Goal: Task Accomplishment & Management: Manage account settings

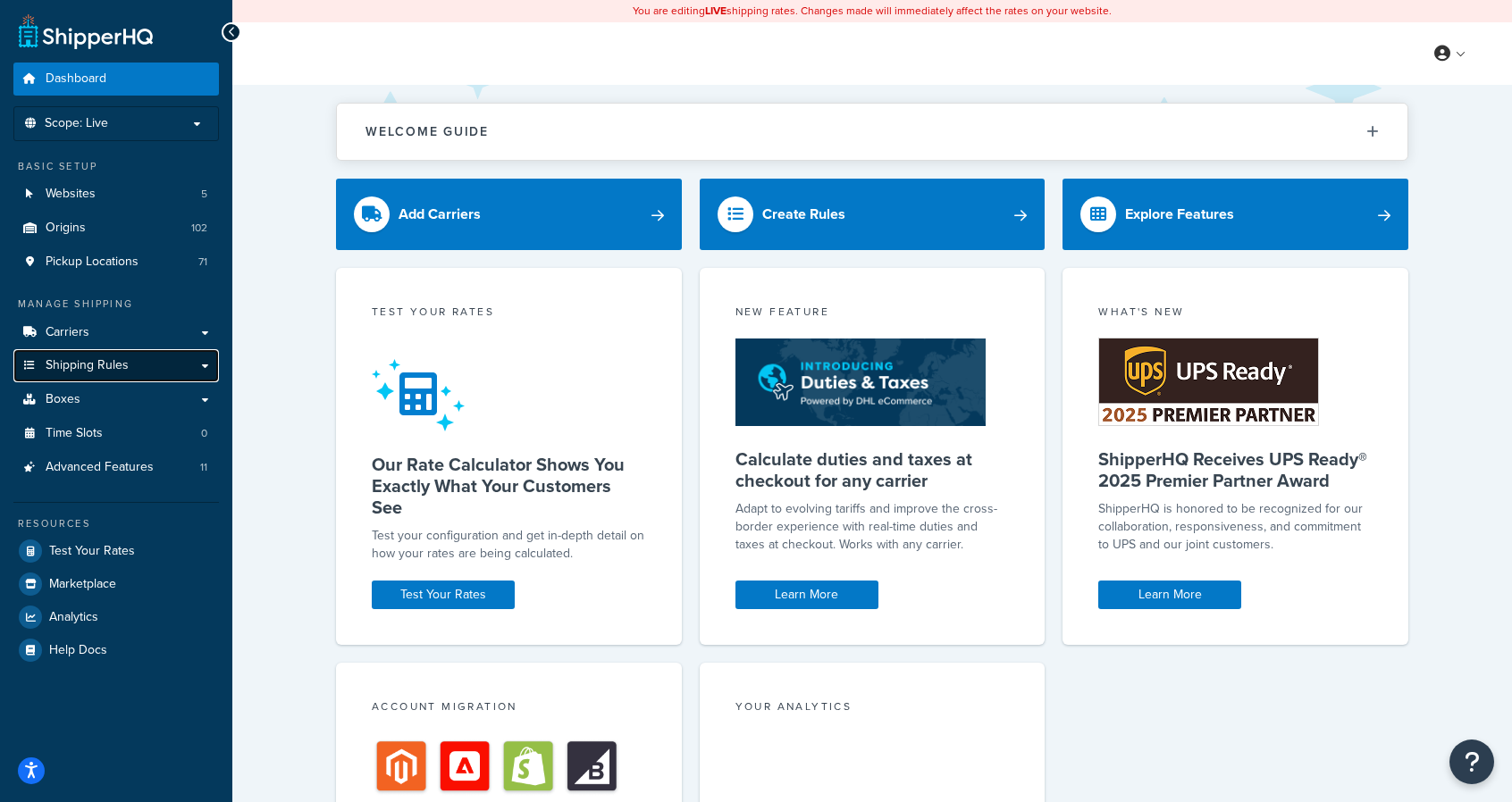
click at [78, 361] on span "Shipping Rules" at bounding box center [87, 366] width 83 height 15
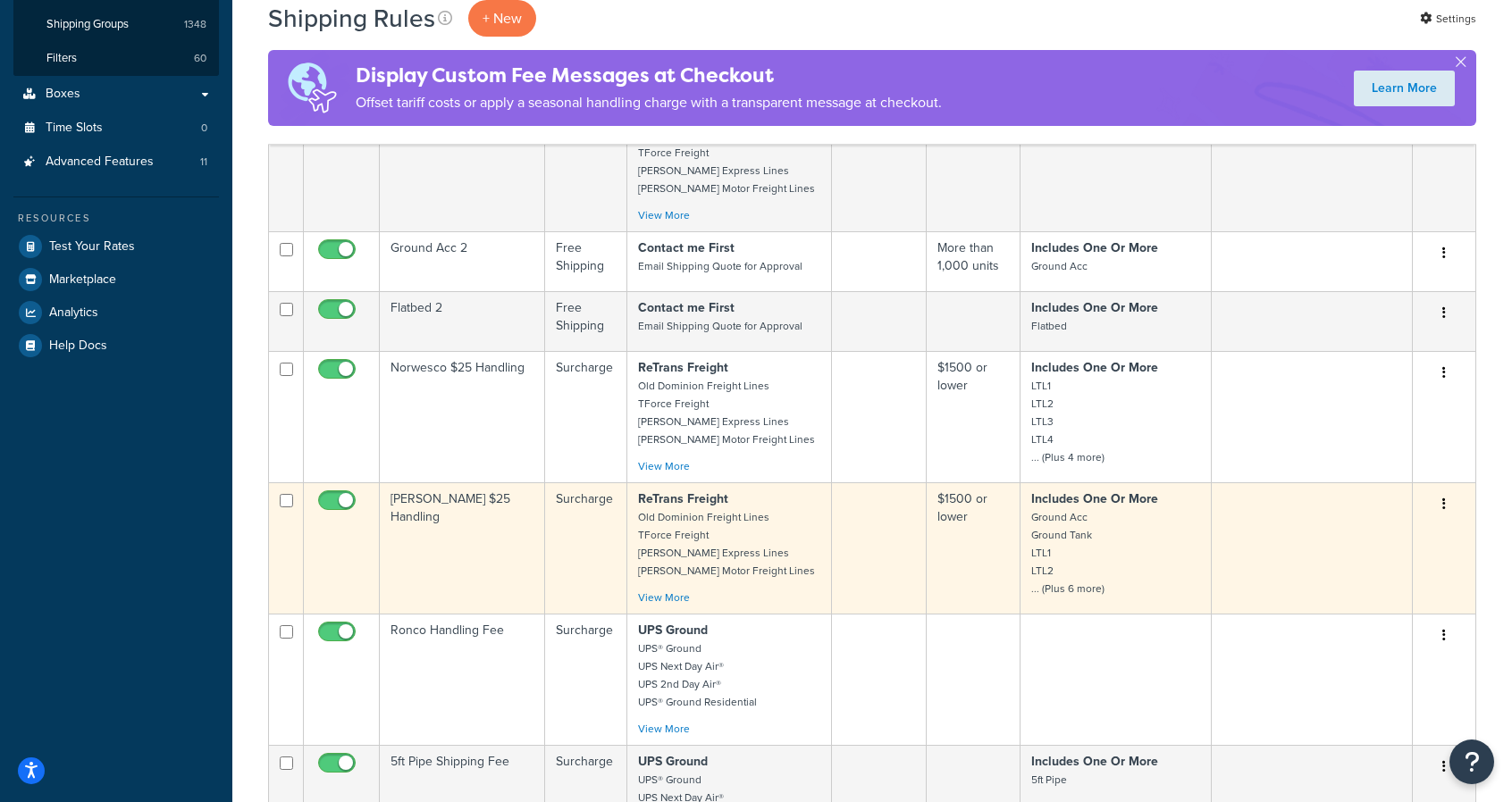
scroll to position [446, 0]
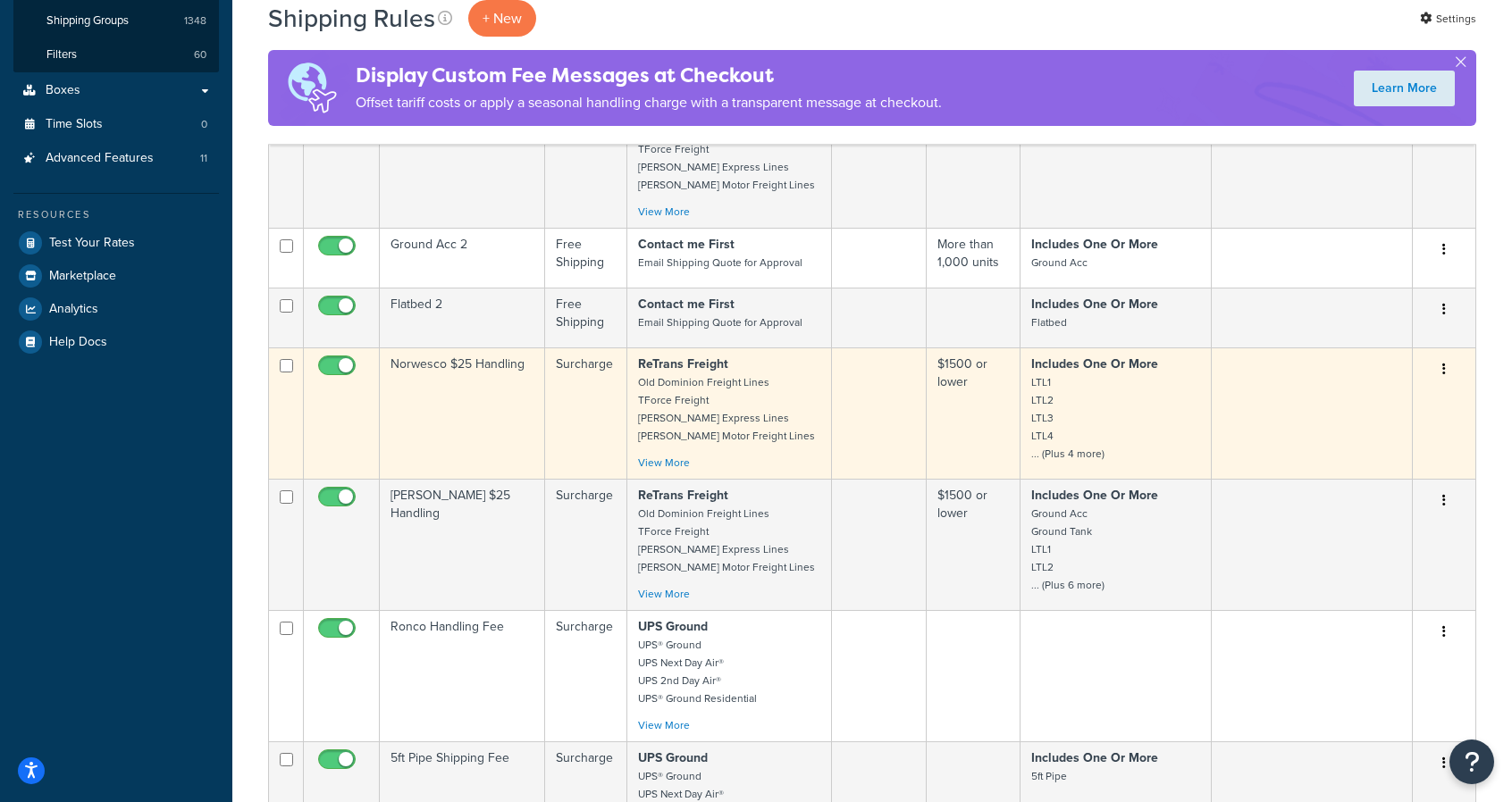
click at [476, 360] on td "Norwesco $25 Handling" at bounding box center [463, 413] width 165 height 132
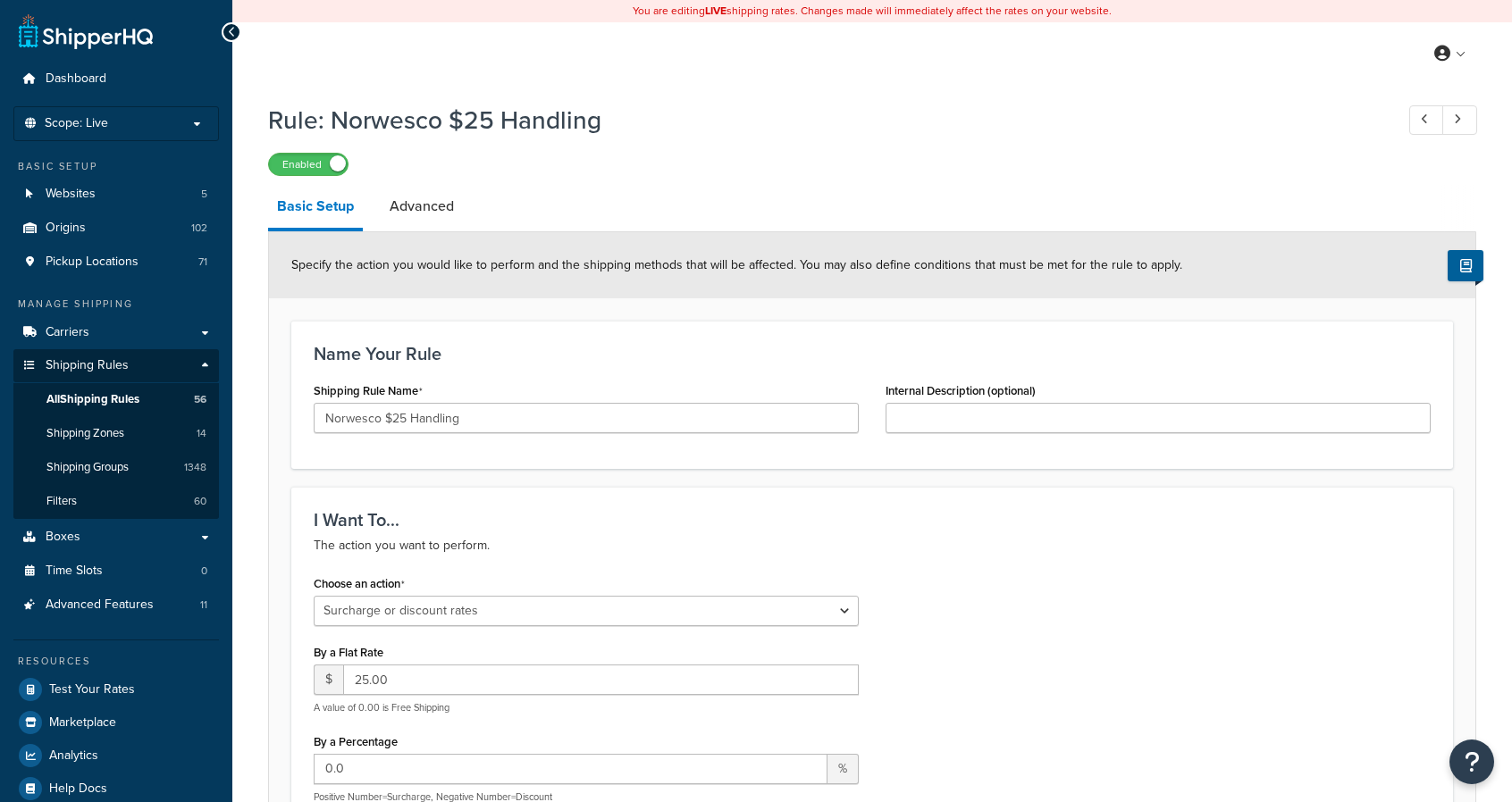
select select "SURCHARGE"
select select "ORDER"
select select "LOCATION"
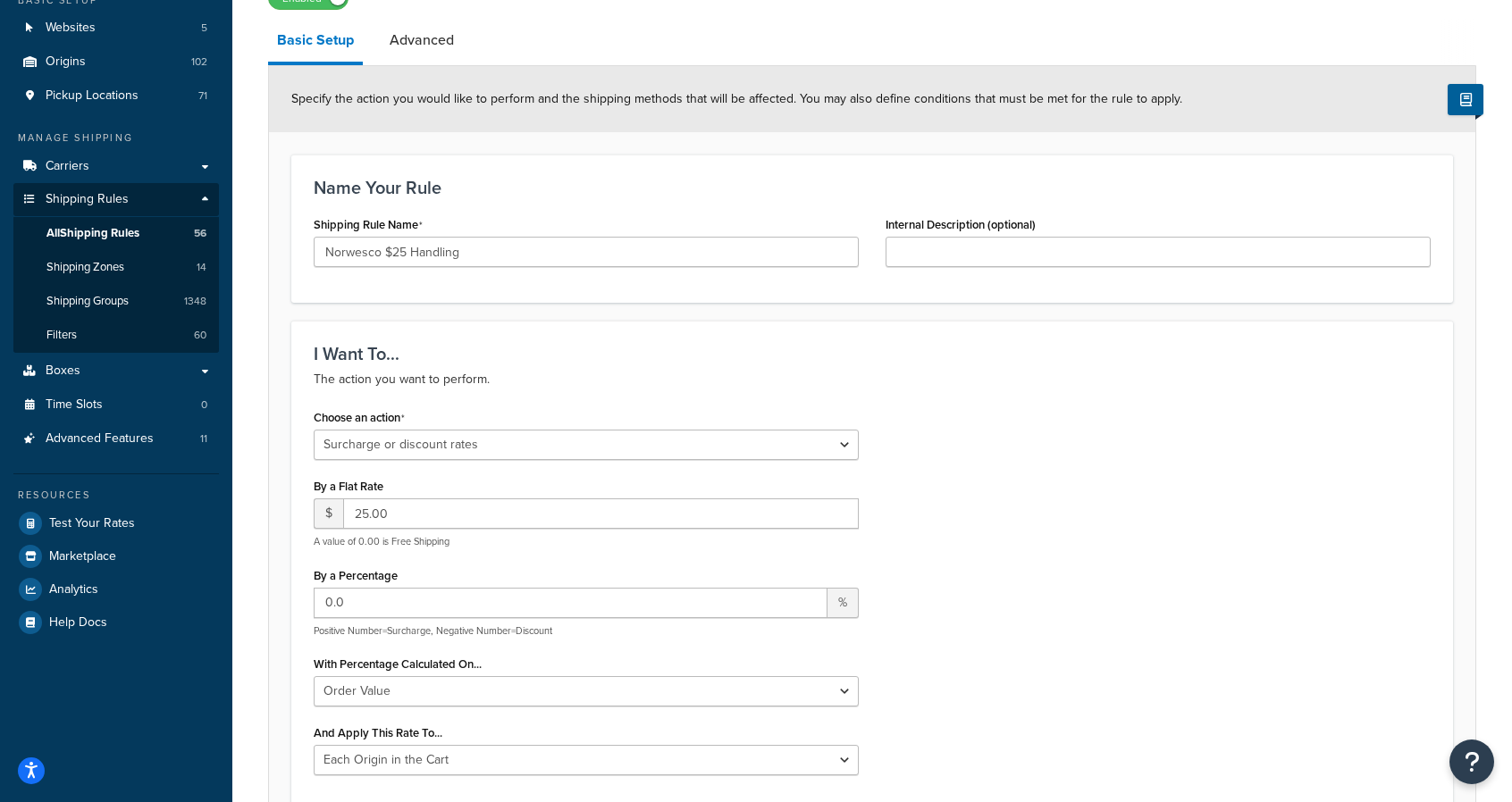
scroll to position [144, 0]
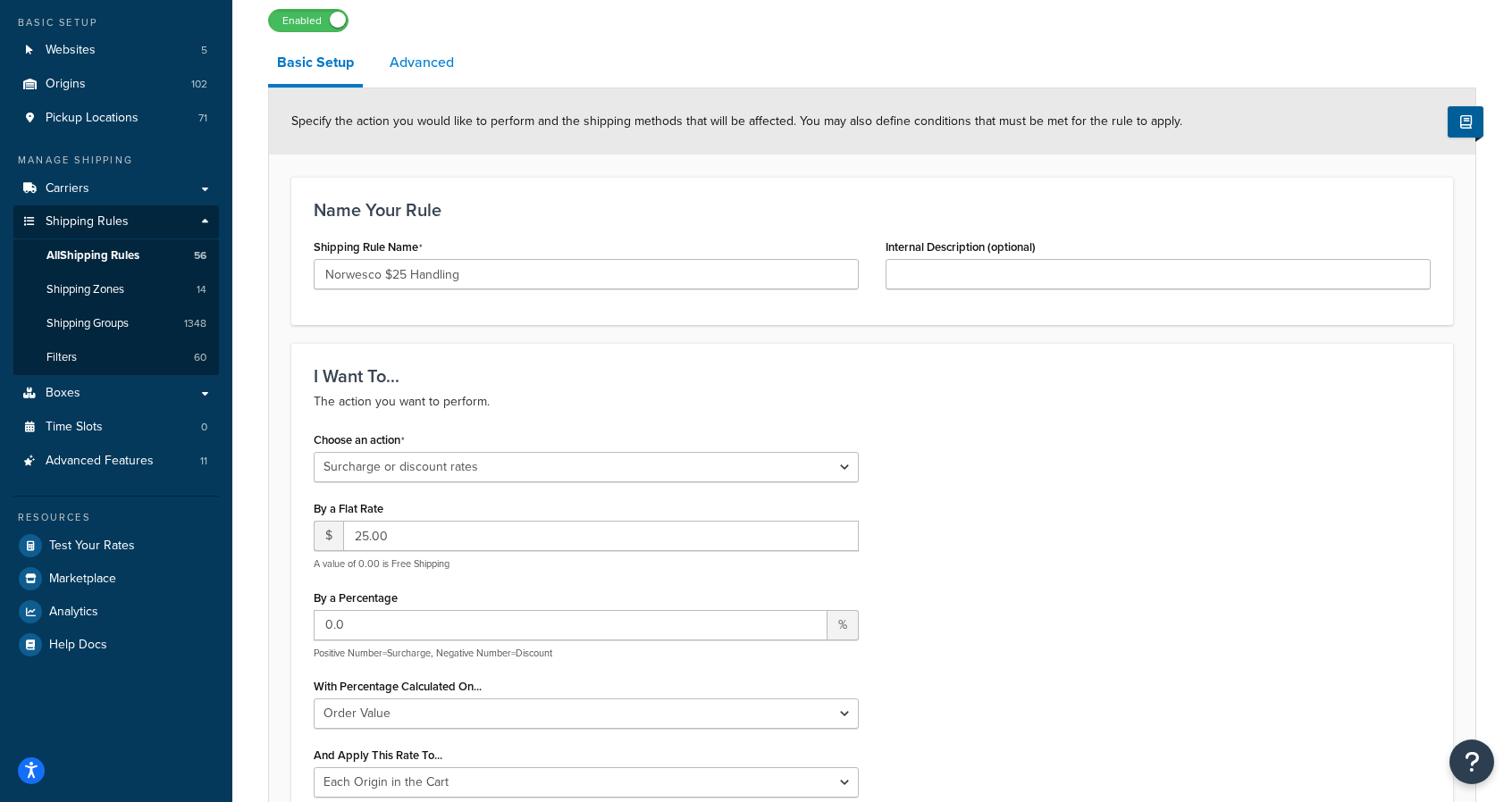
click at [423, 51] on link "Advanced" at bounding box center [422, 62] width 83 height 43
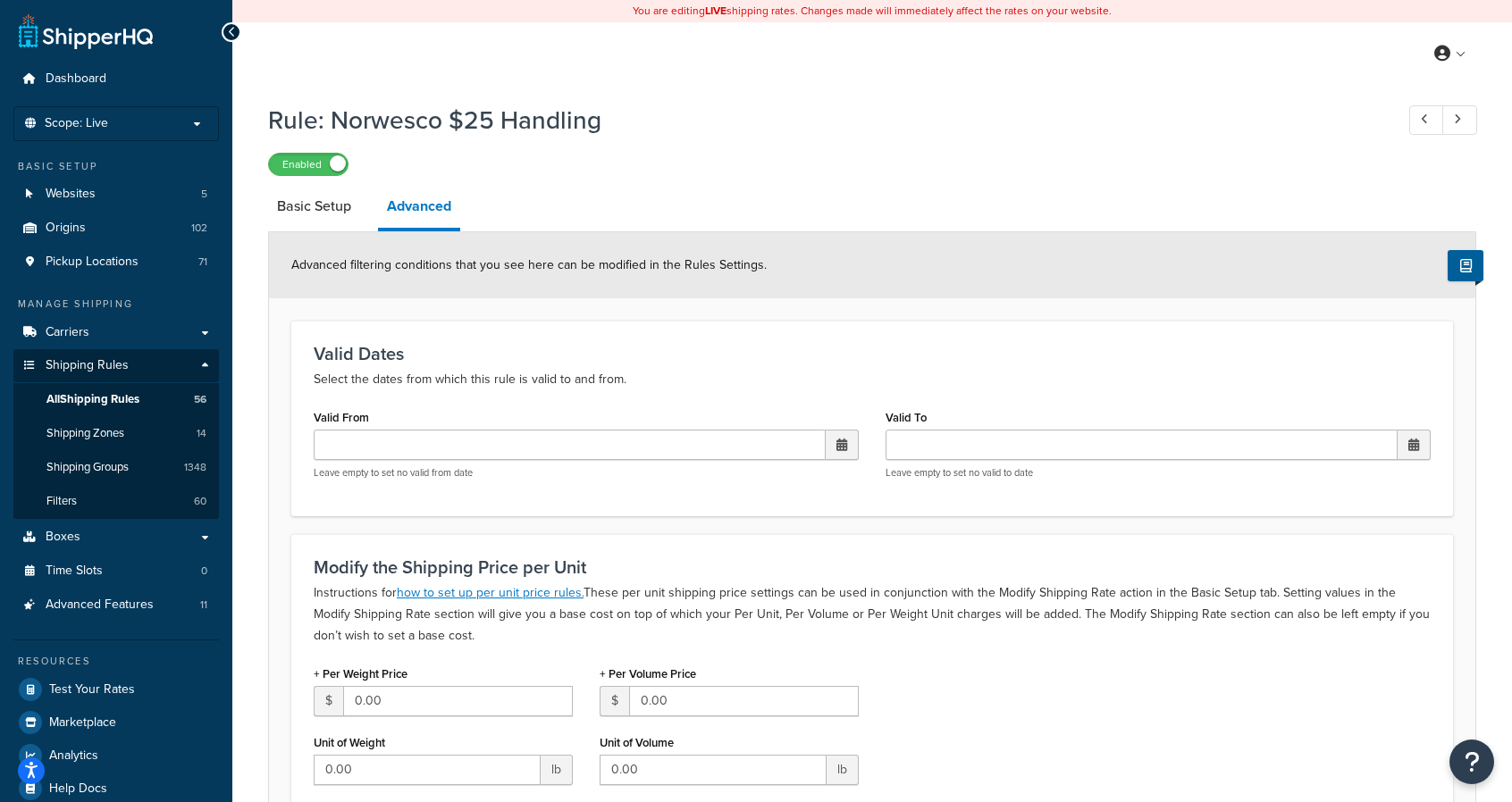
select select "SURCHARGE"
select select "ORDER"
select select "LOCATION"
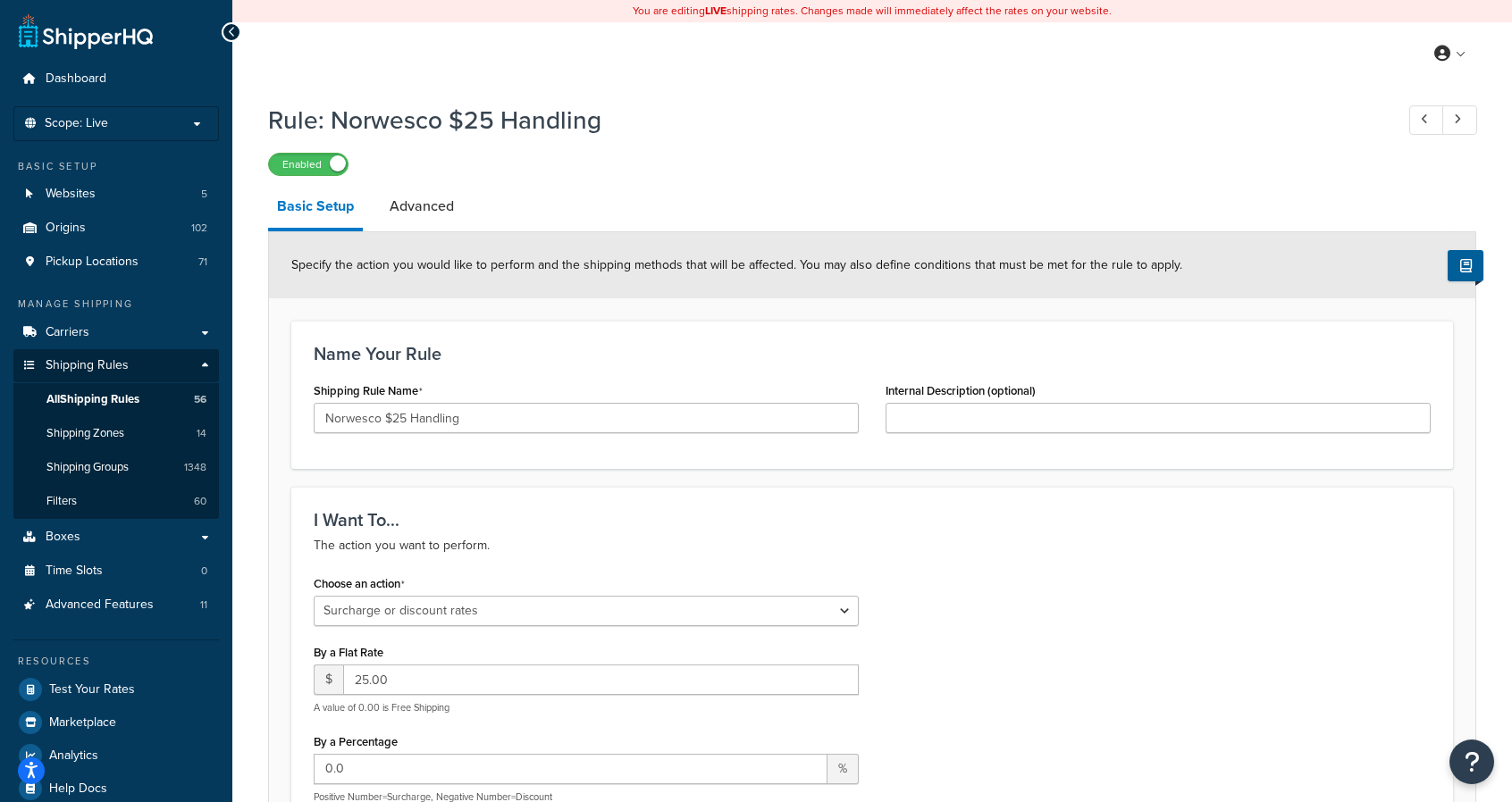
click at [229, 33] on icon at bounding box center [231, 33] width 8 height 13
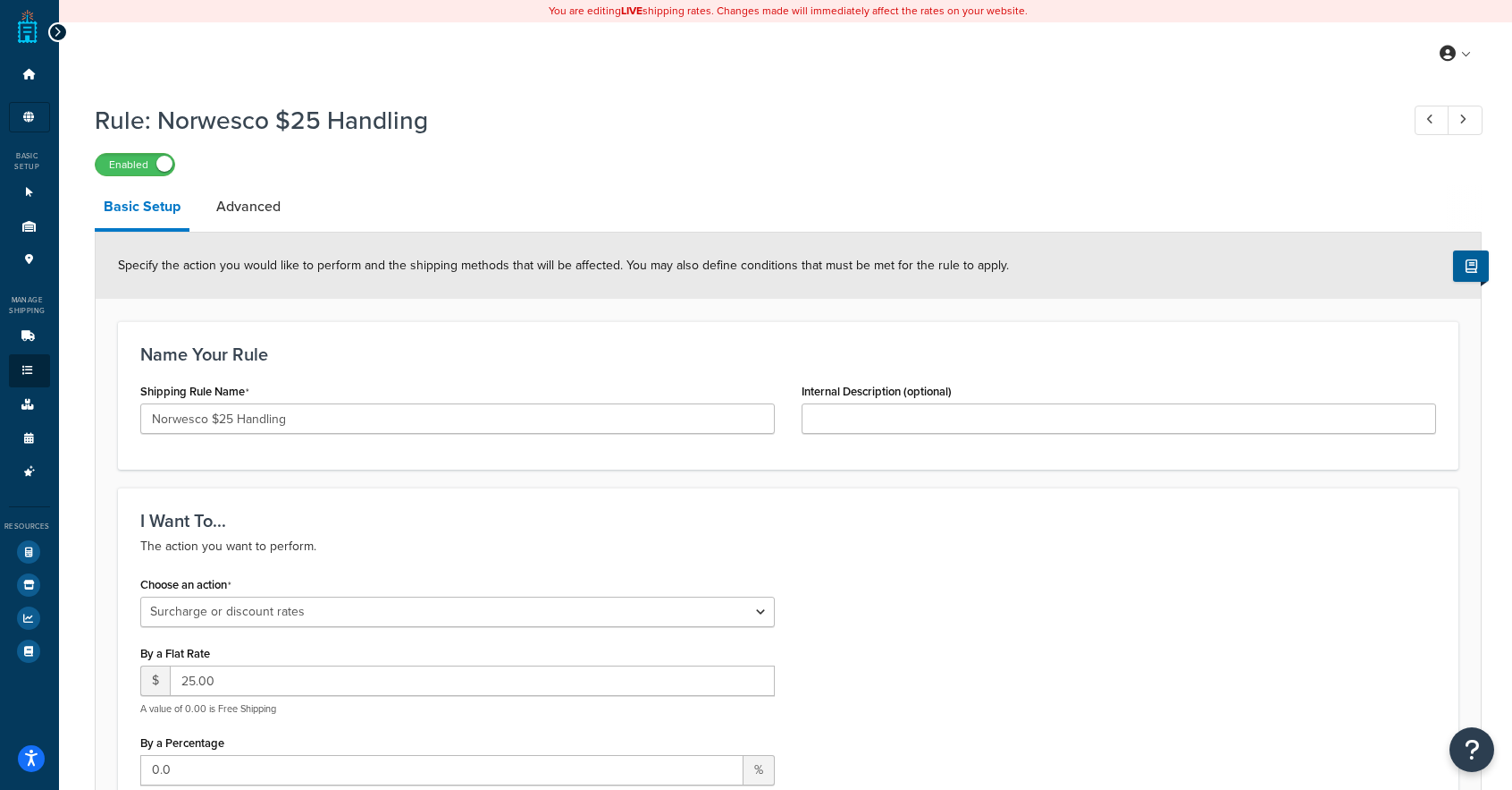
click at [59, 39] on div at bounding box center [58, 33] width 20 height 20
click at [52, 25] on div at bounding box center [58, 33] width 20 height 20
click at [54, 33] on icon at bounding box center [57, 33] width 8 height 13
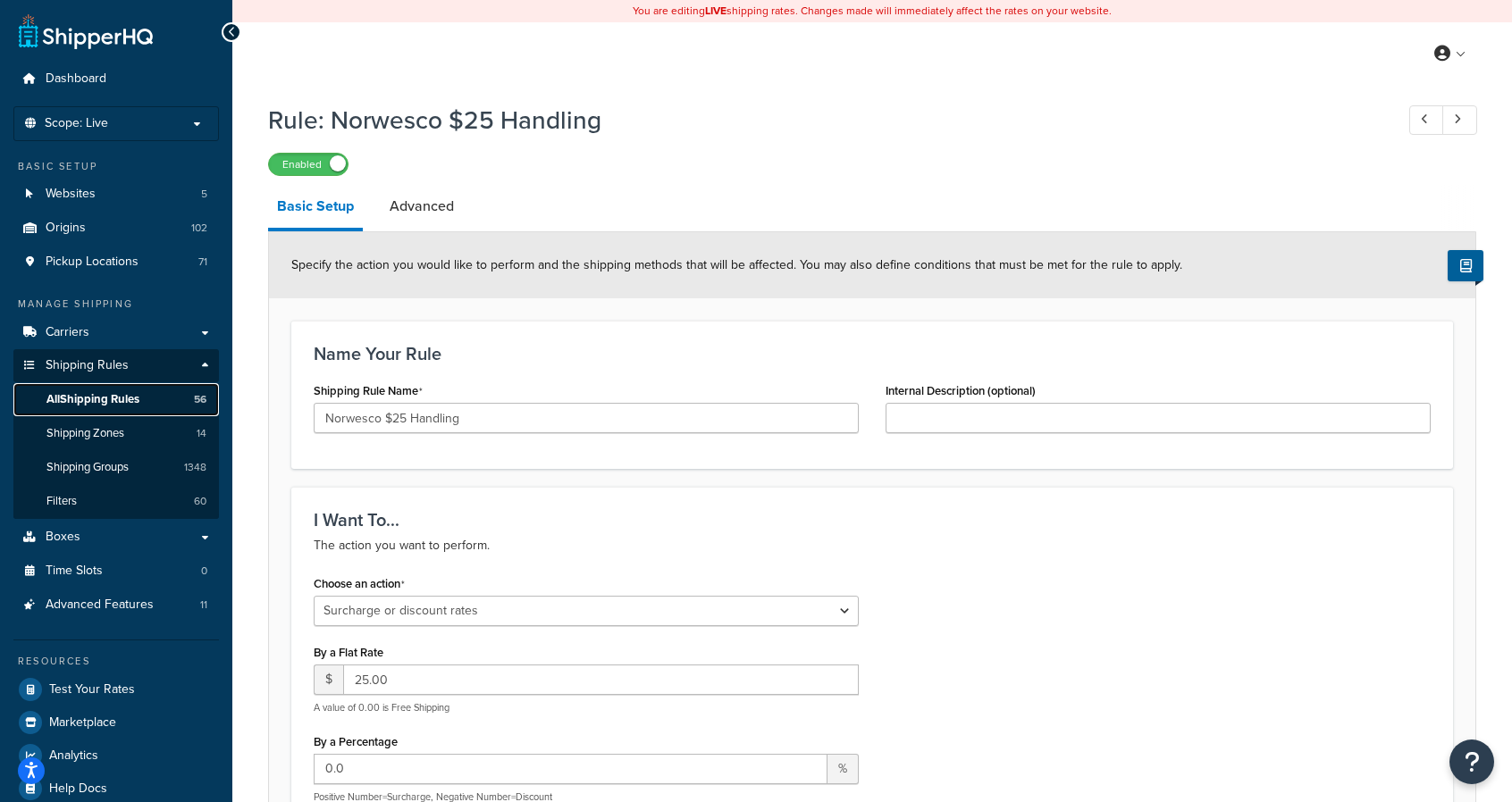
click at [97, 394] on span "All Shipping Rules" at bounding box center [93, 399] width 93 height 15
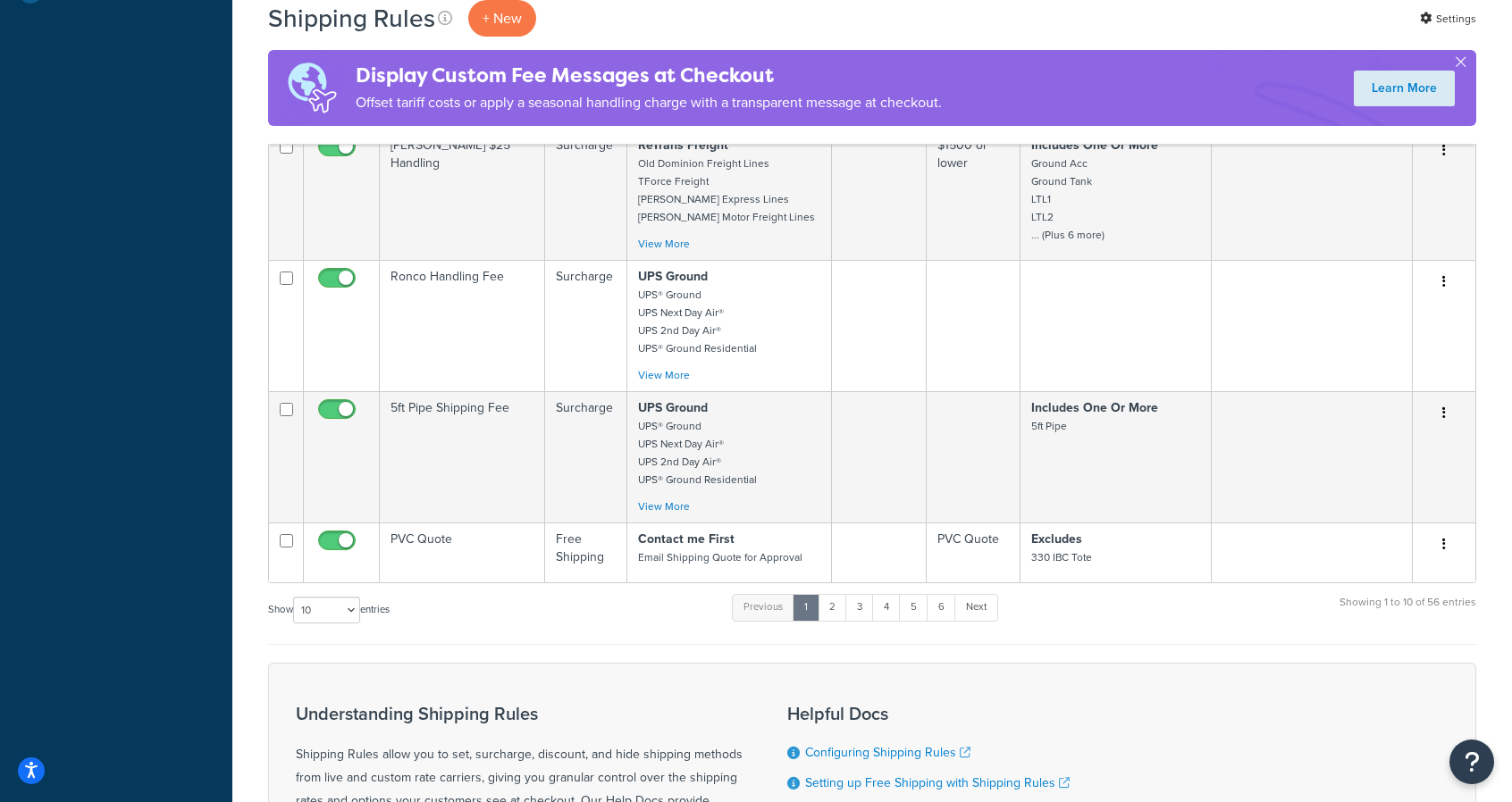
scroll to position [804, 0]
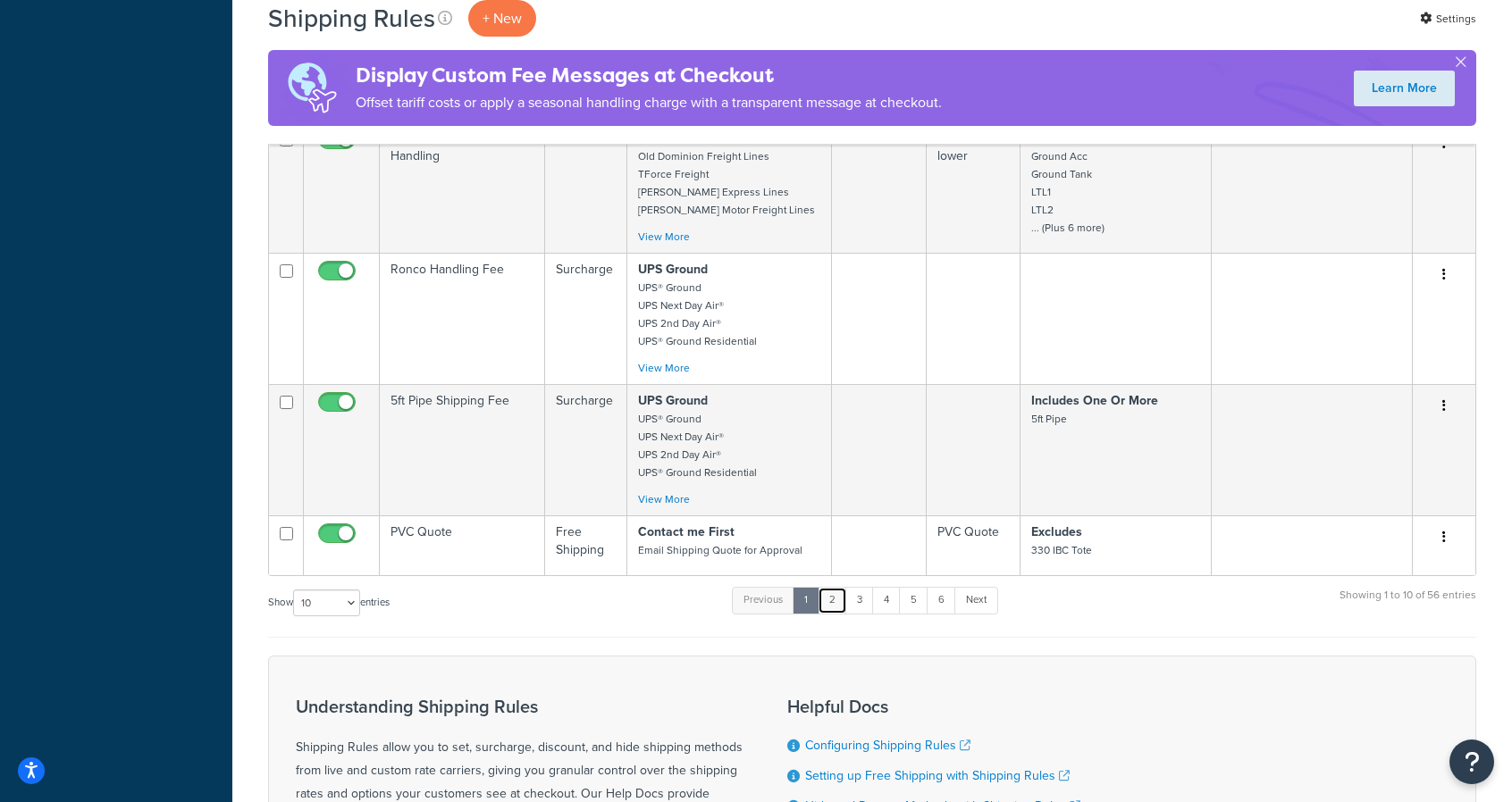
click at [840, 593] on link "2" at bounding box center [832, 601] width 29 height 27
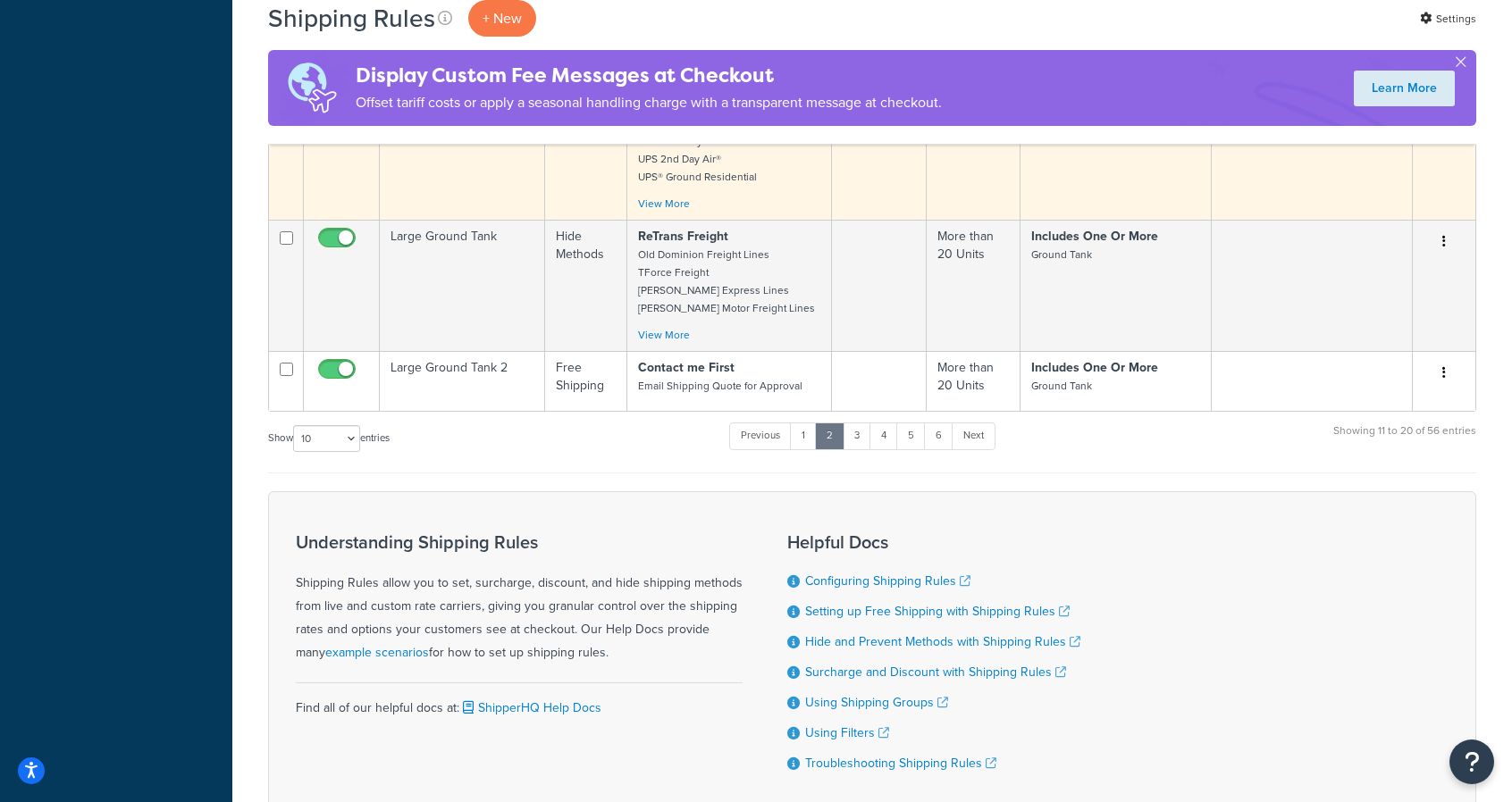
scroll to position [1270, 0]
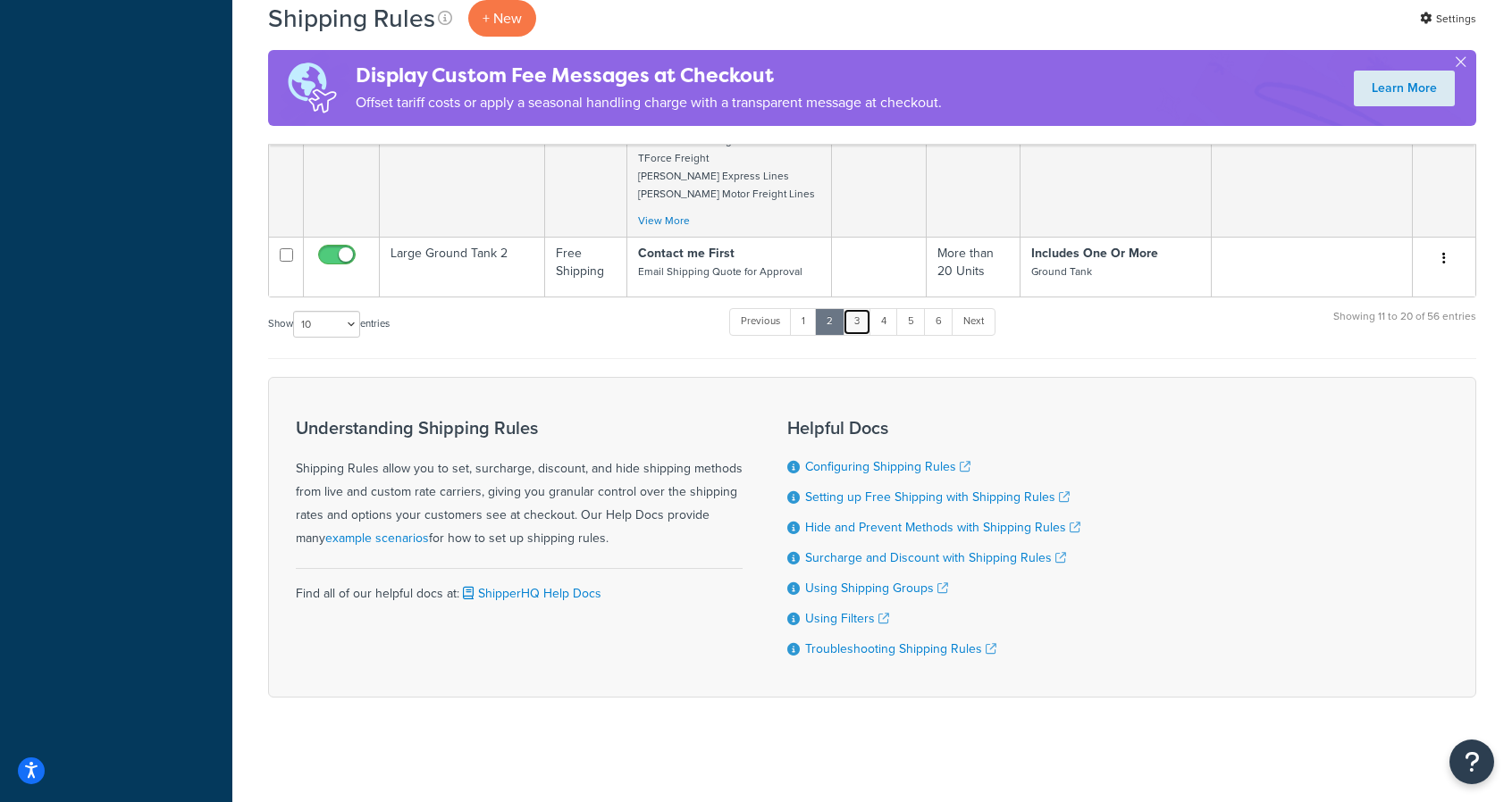
click at [860, 318] on link "3" at bounding box center [858, 322] width 29 height 27
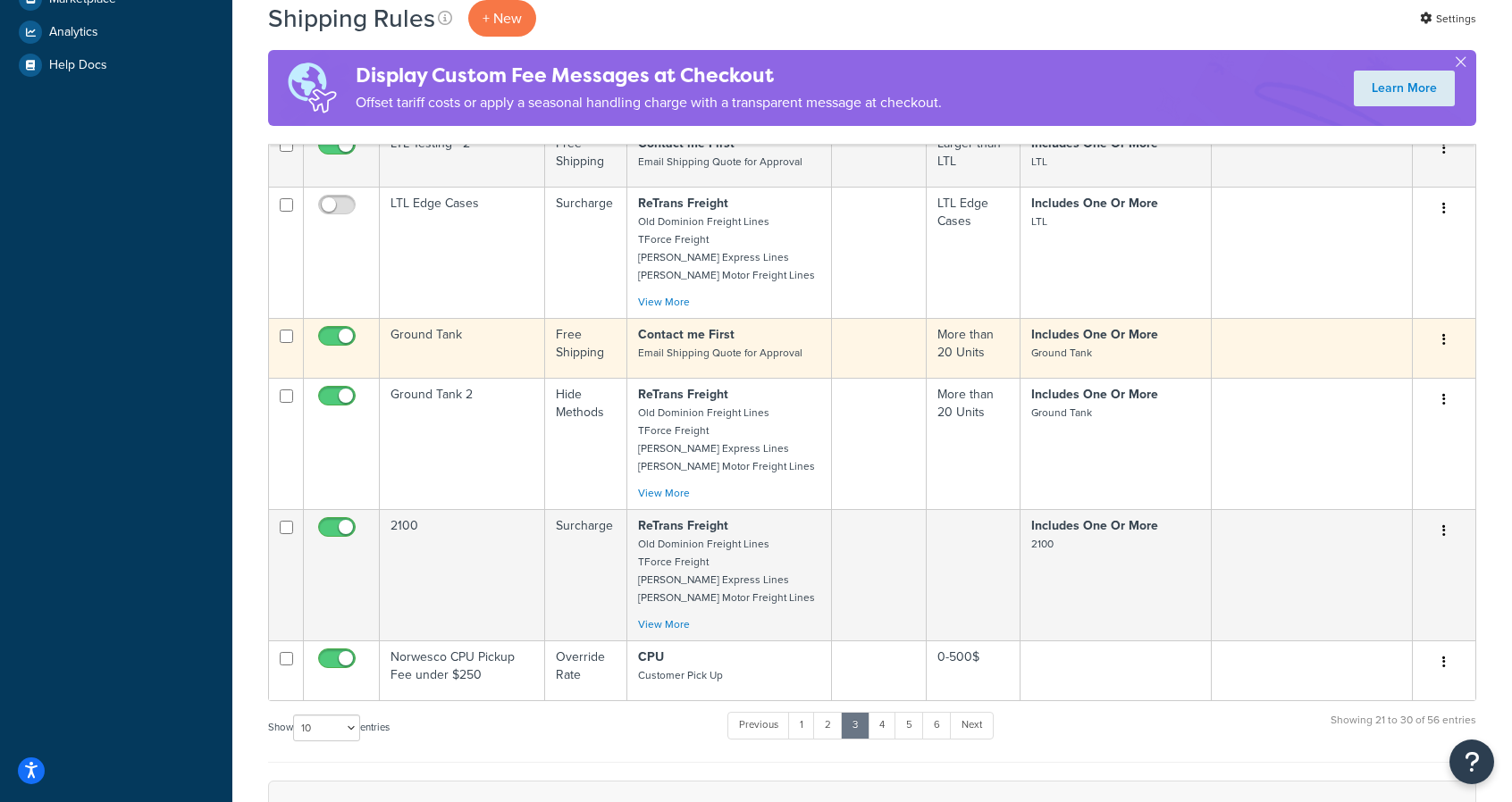
scroll to position [752, 0]
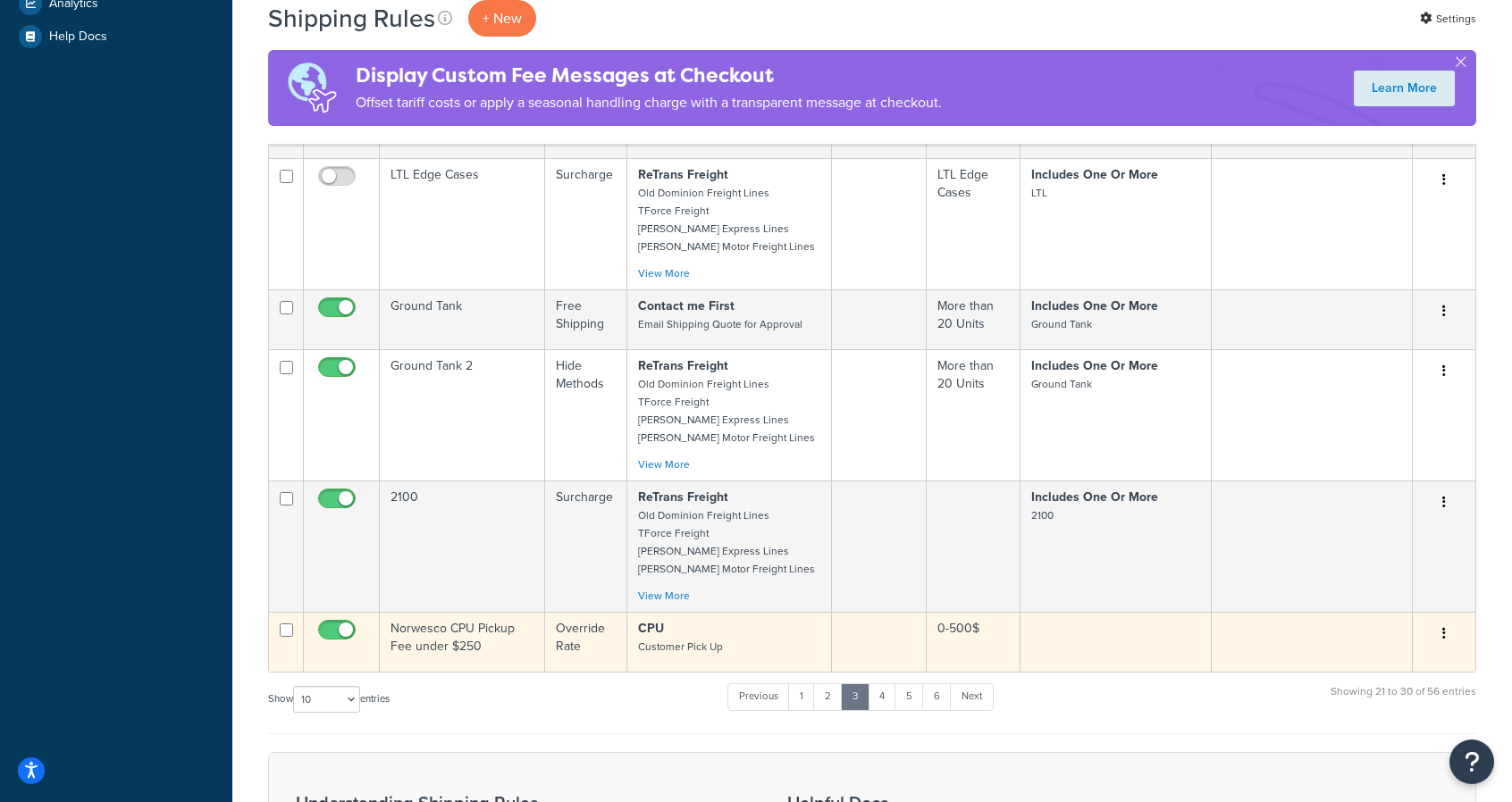
click at [443, 612] on td "Norwesco CPU Pickup Fee under $250" at bounding box center [463, 642] width 165 height 60
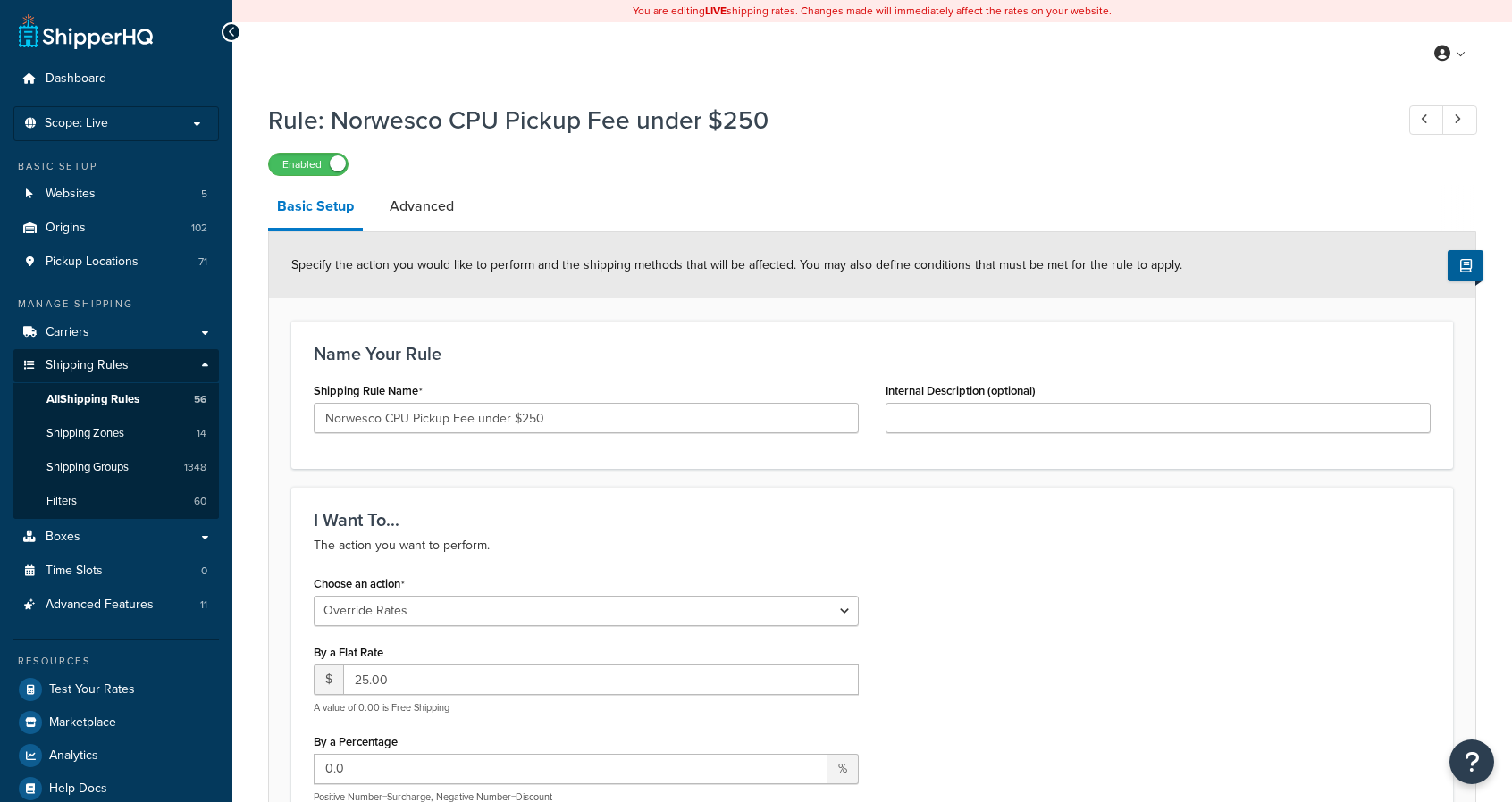
select select "OVERRIDE"
select select "LOCATION"
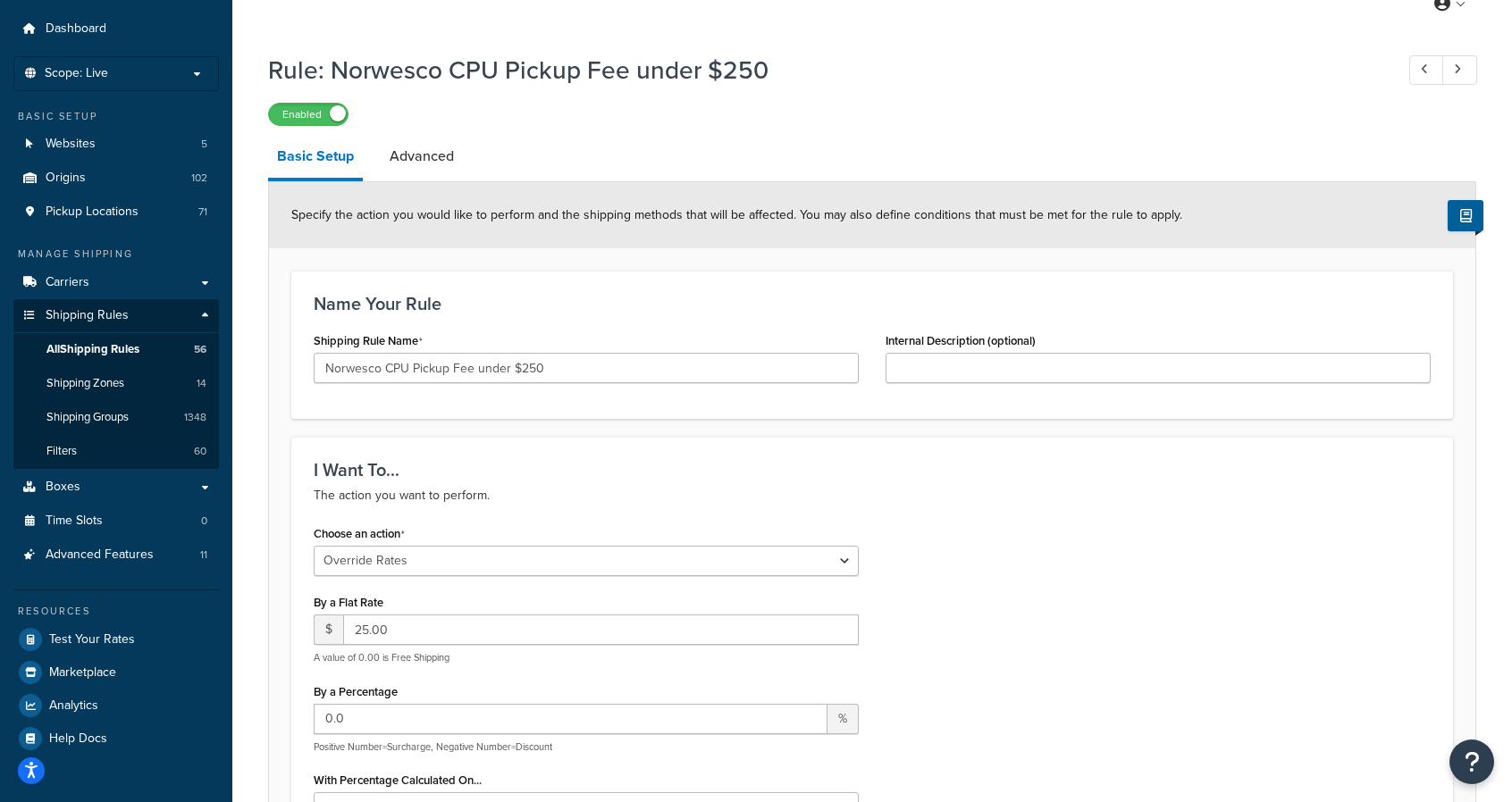
scroll to position [13, 0]
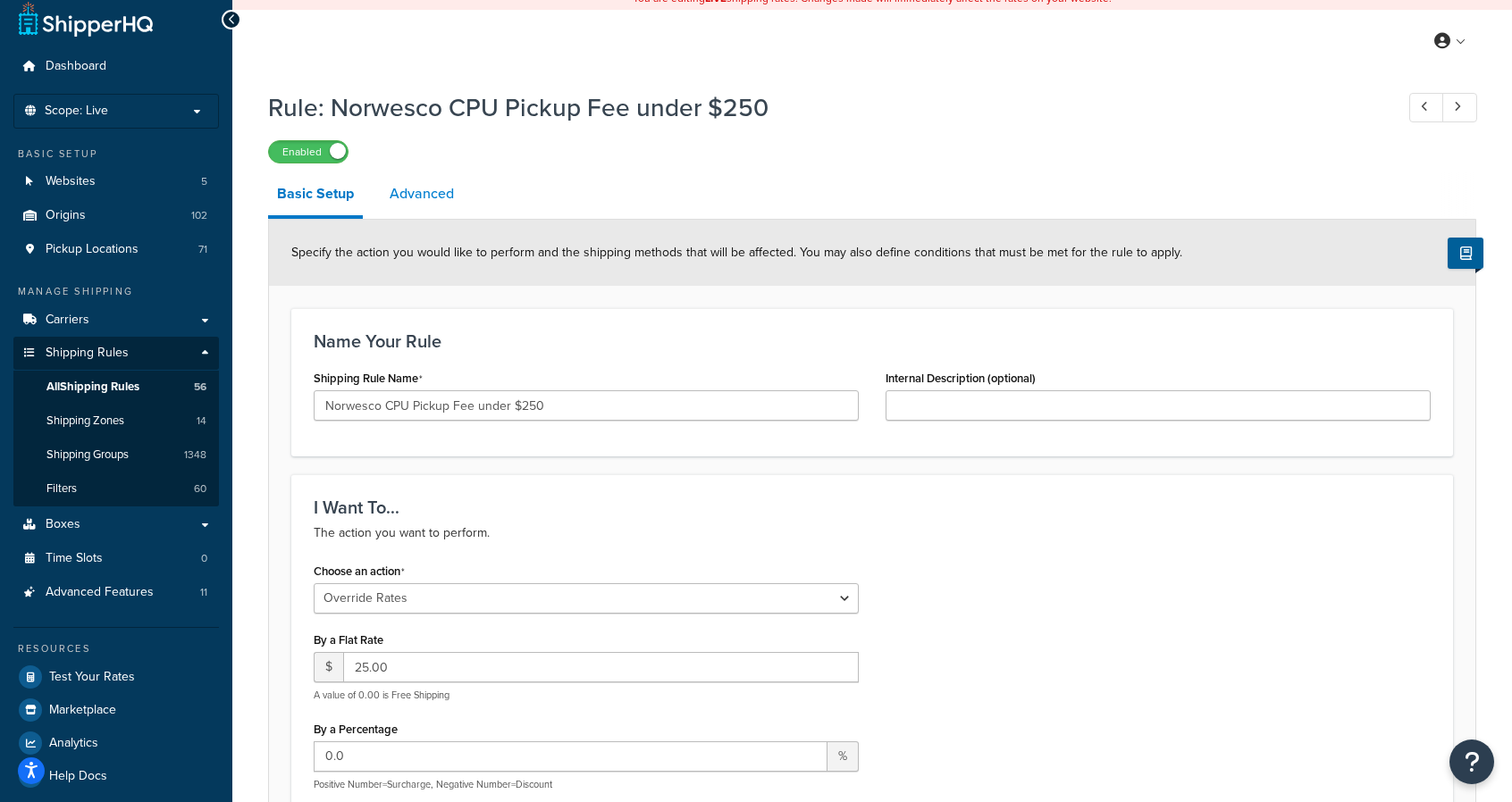
click at [418, 191] on link "Advanced" at bounding box center [422, 193] width 83 height 43
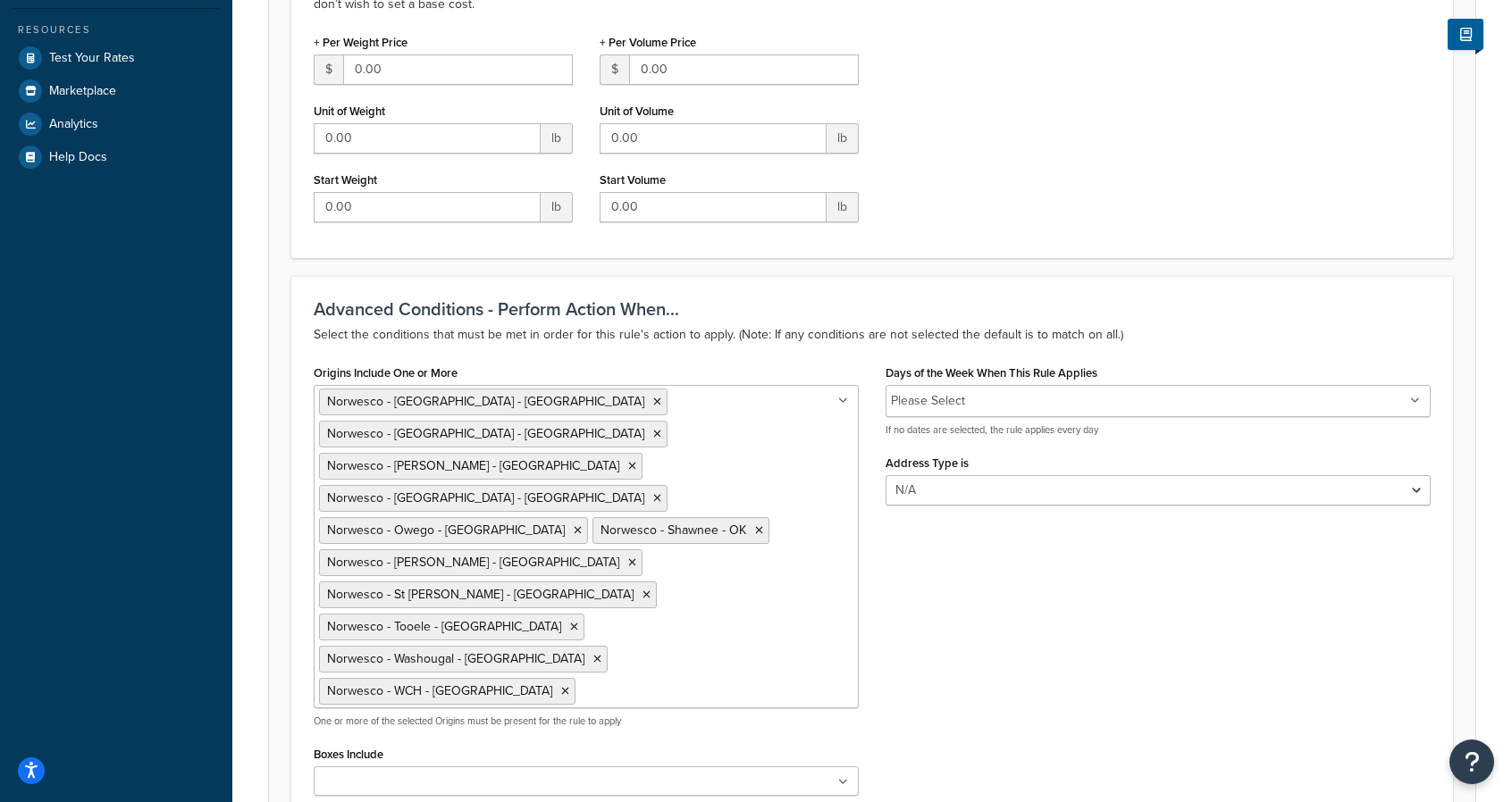
scroll to position [638, 0]
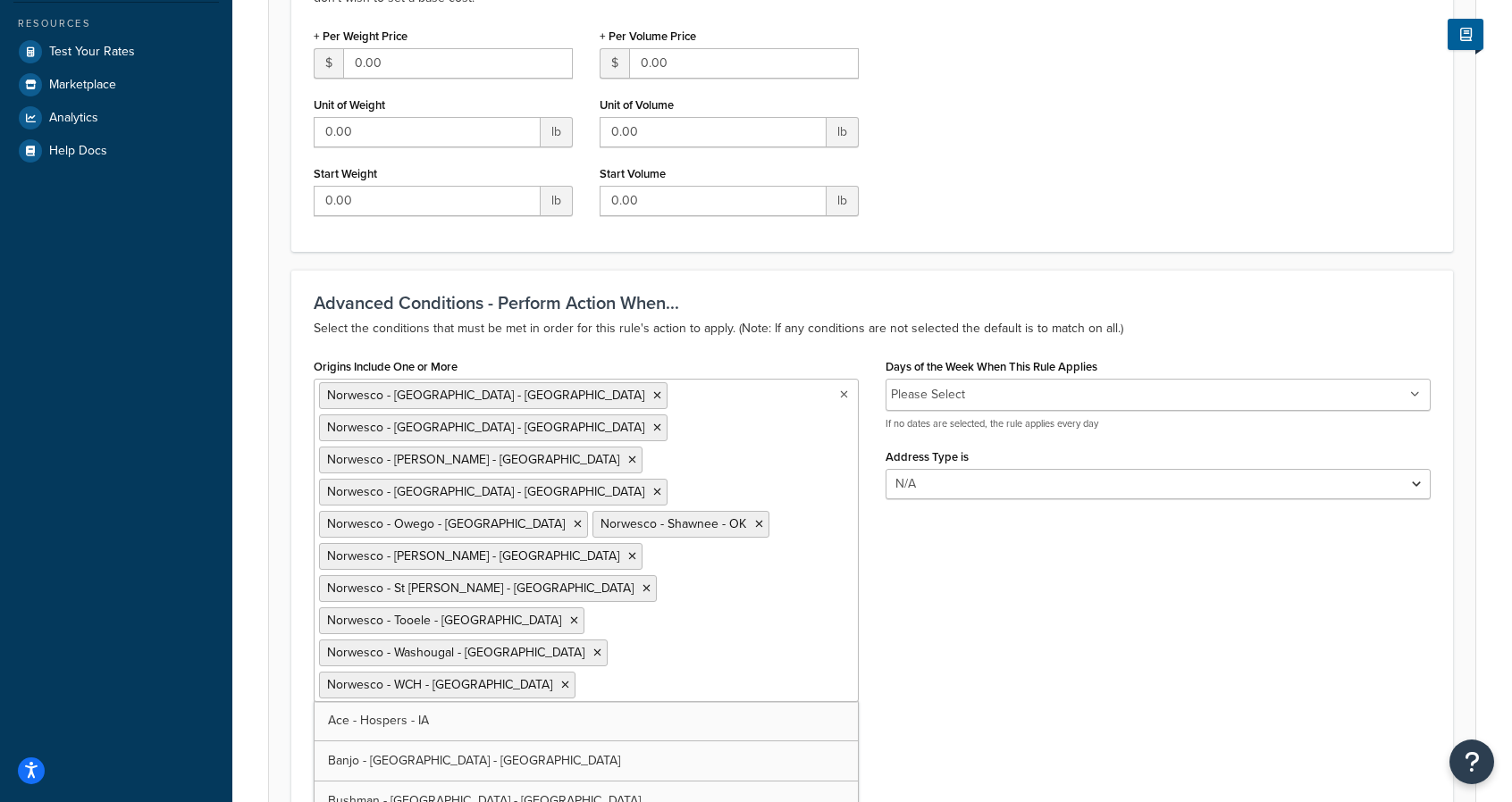
click at [734, 440] on ul "Norwesco - [GEOGRAPHIC_DATA] - [GEOGRAPHIC_DATA] - [GEOGRAPHIC_DATA] - [GEOGRAP…" at bounding box center [586, 541] width 545 height 323
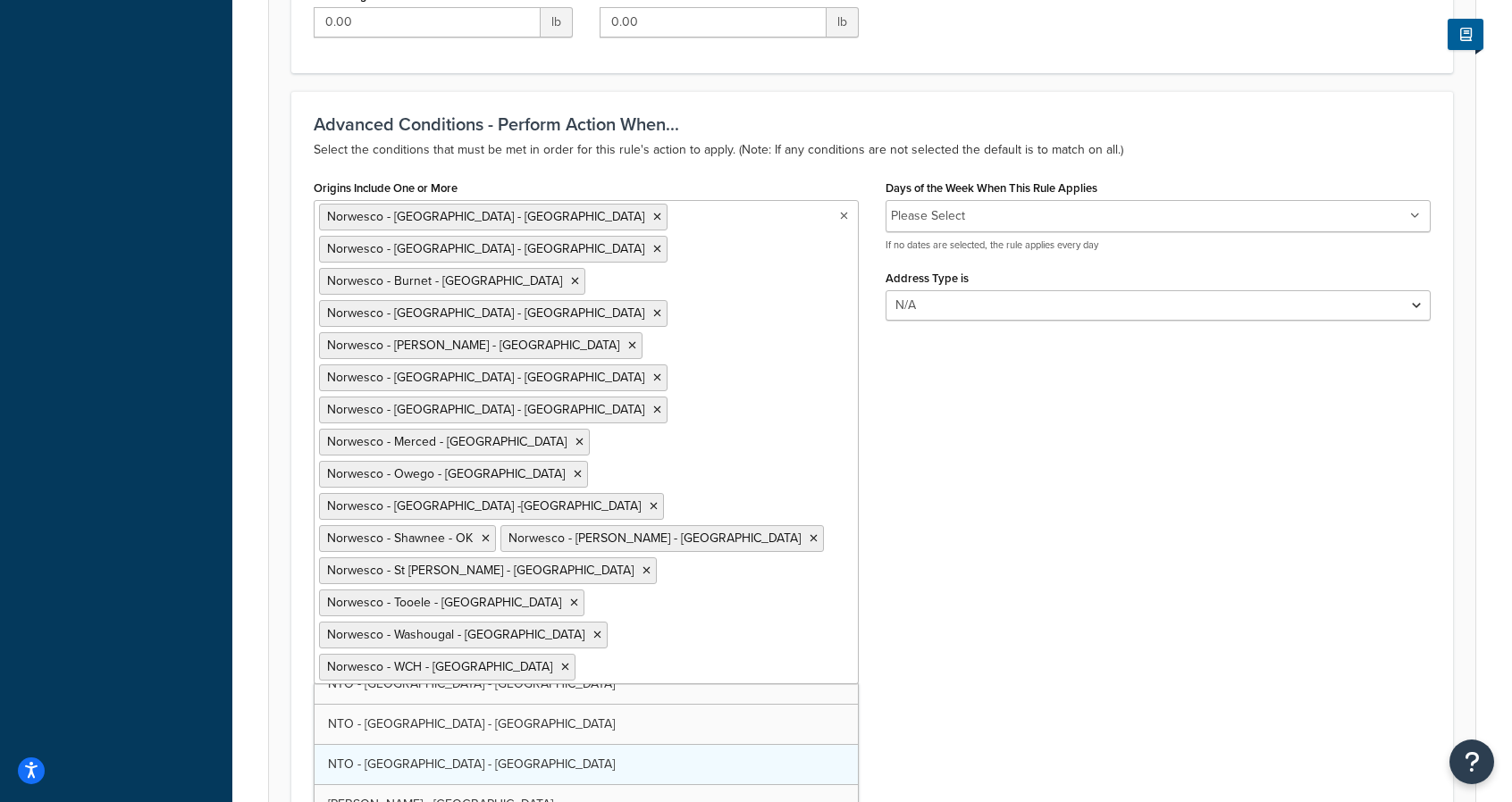
scroll to position [1836, 0]
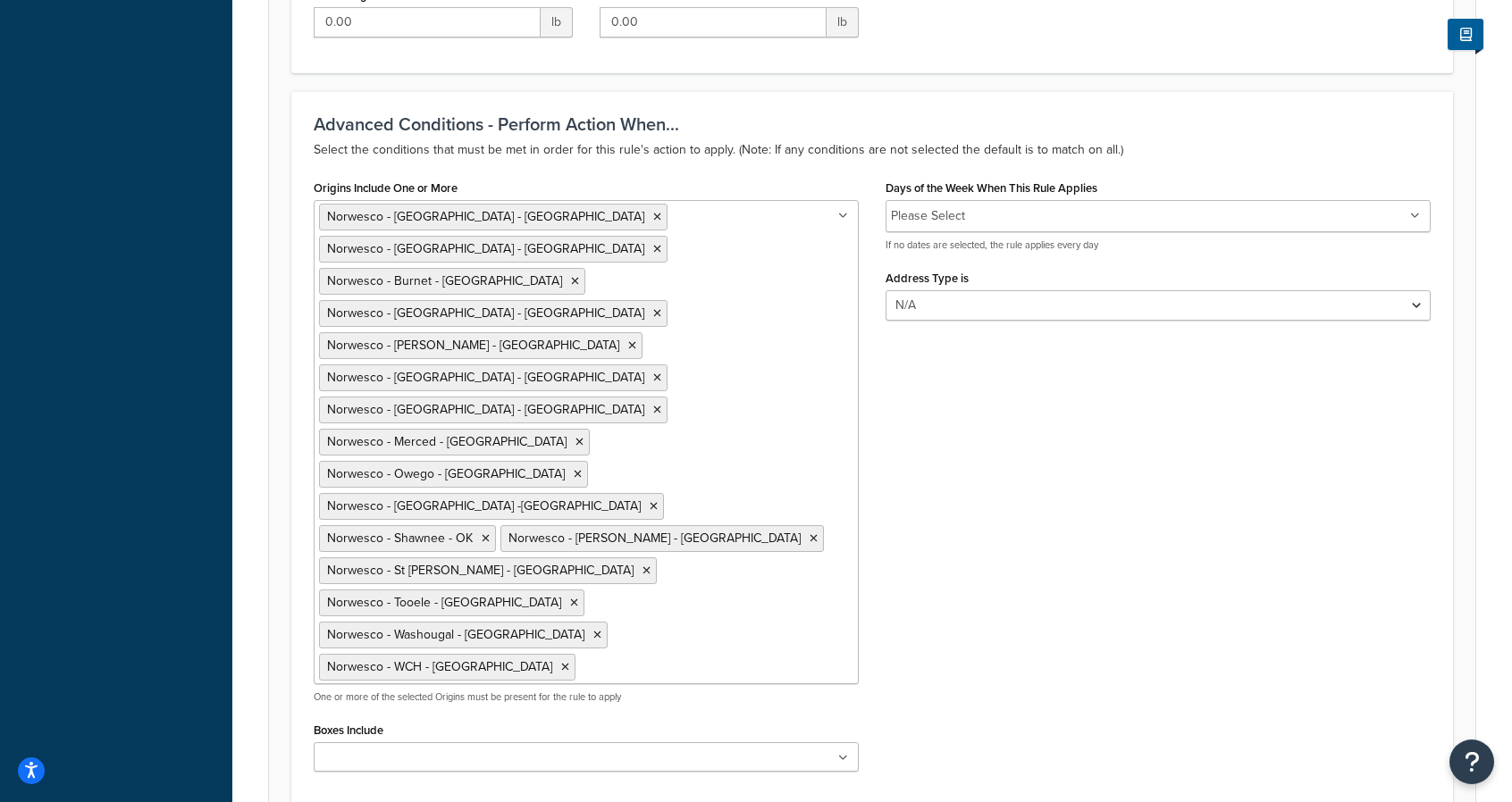
click at [1033, 468] on div "Origins Include One or More [GEOGRAPHIC_DATA] - [GEOGRAPHIC_DATA] - [GEOGRAPHIC…" at bounding box center [872, 480] width 1144 height 611
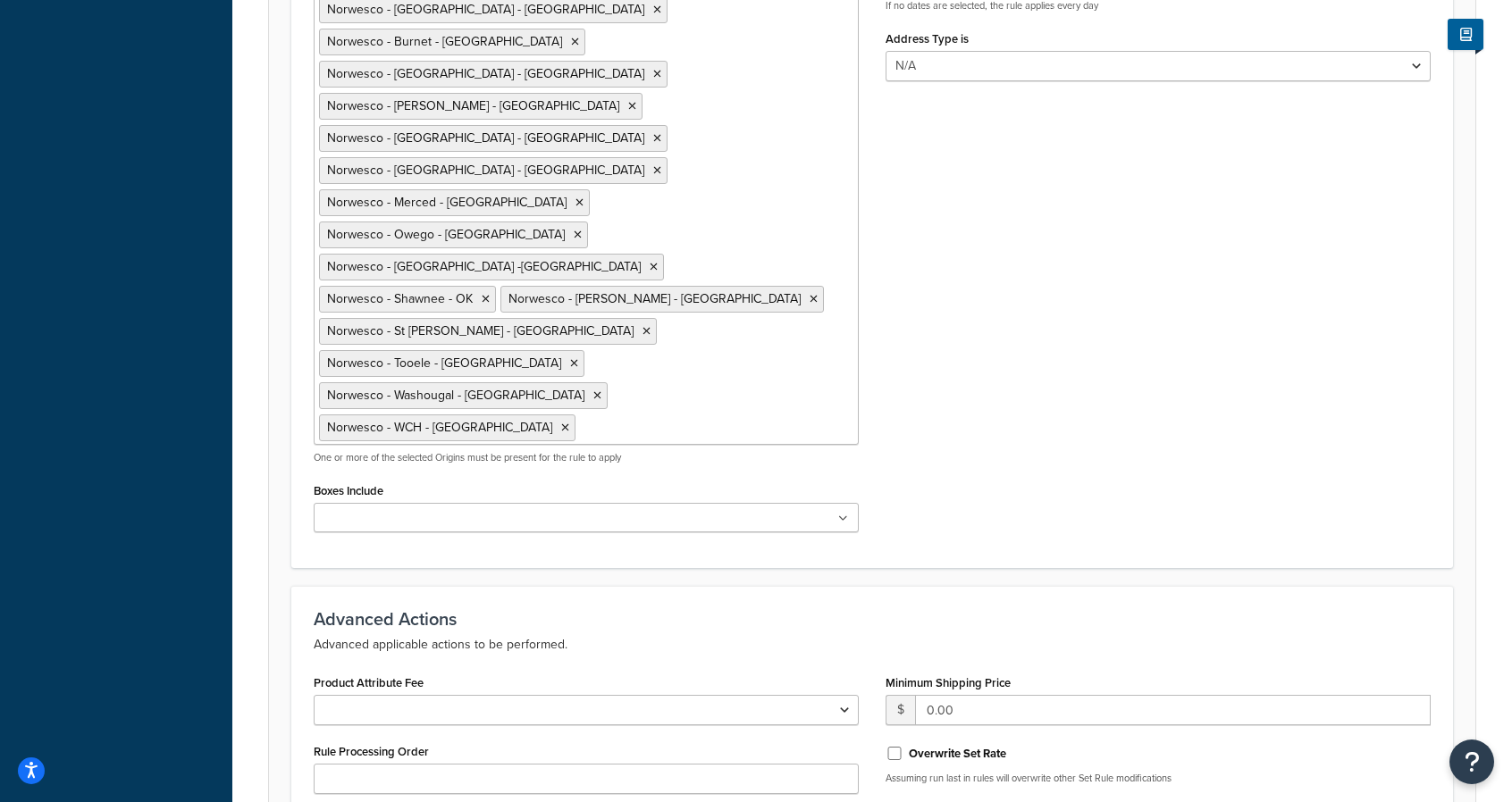
scroll to position [1091, 0]
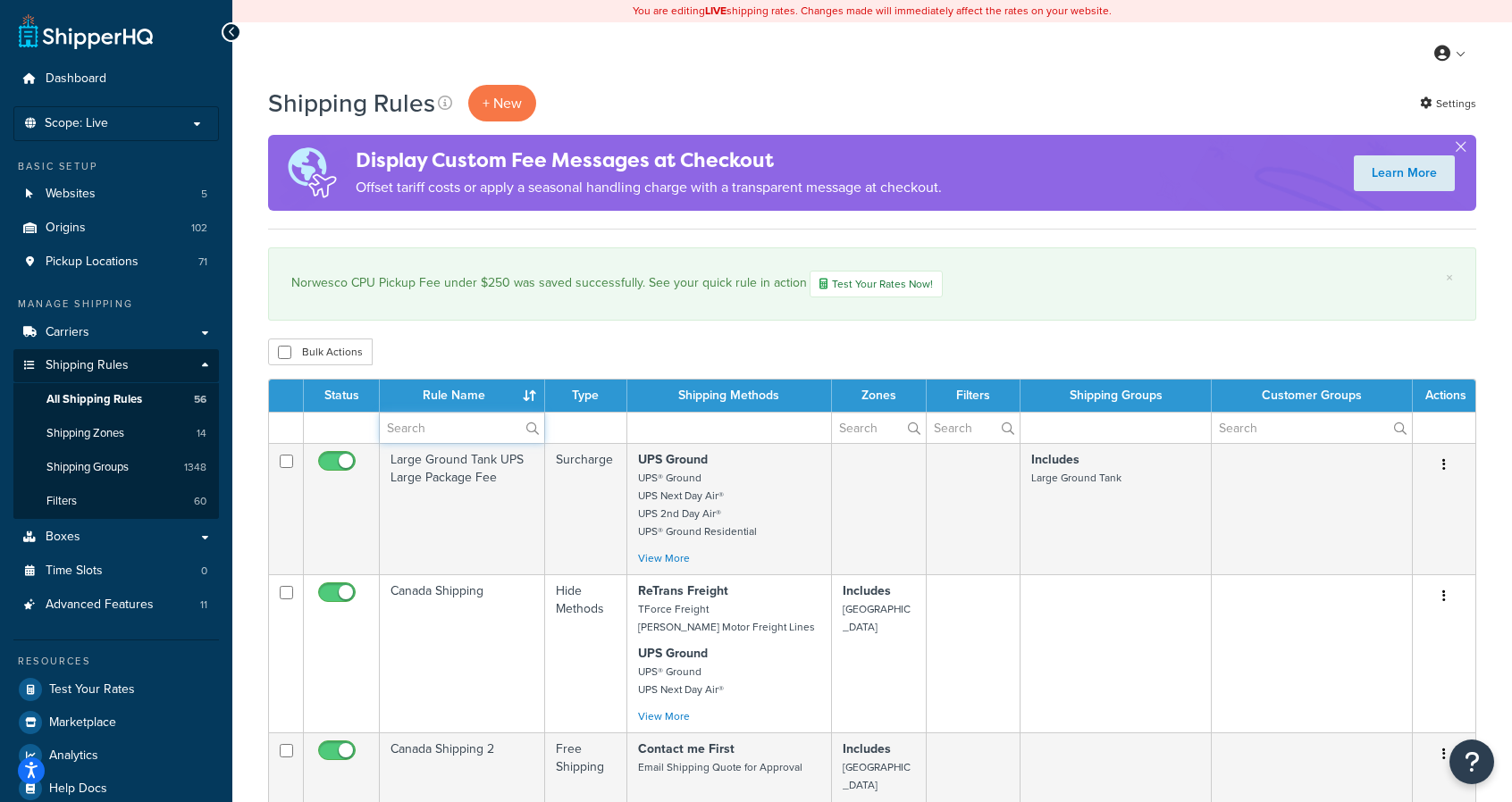
click at [406, 426] on input "text" at bounding box center [462, 427] width 164 height 30
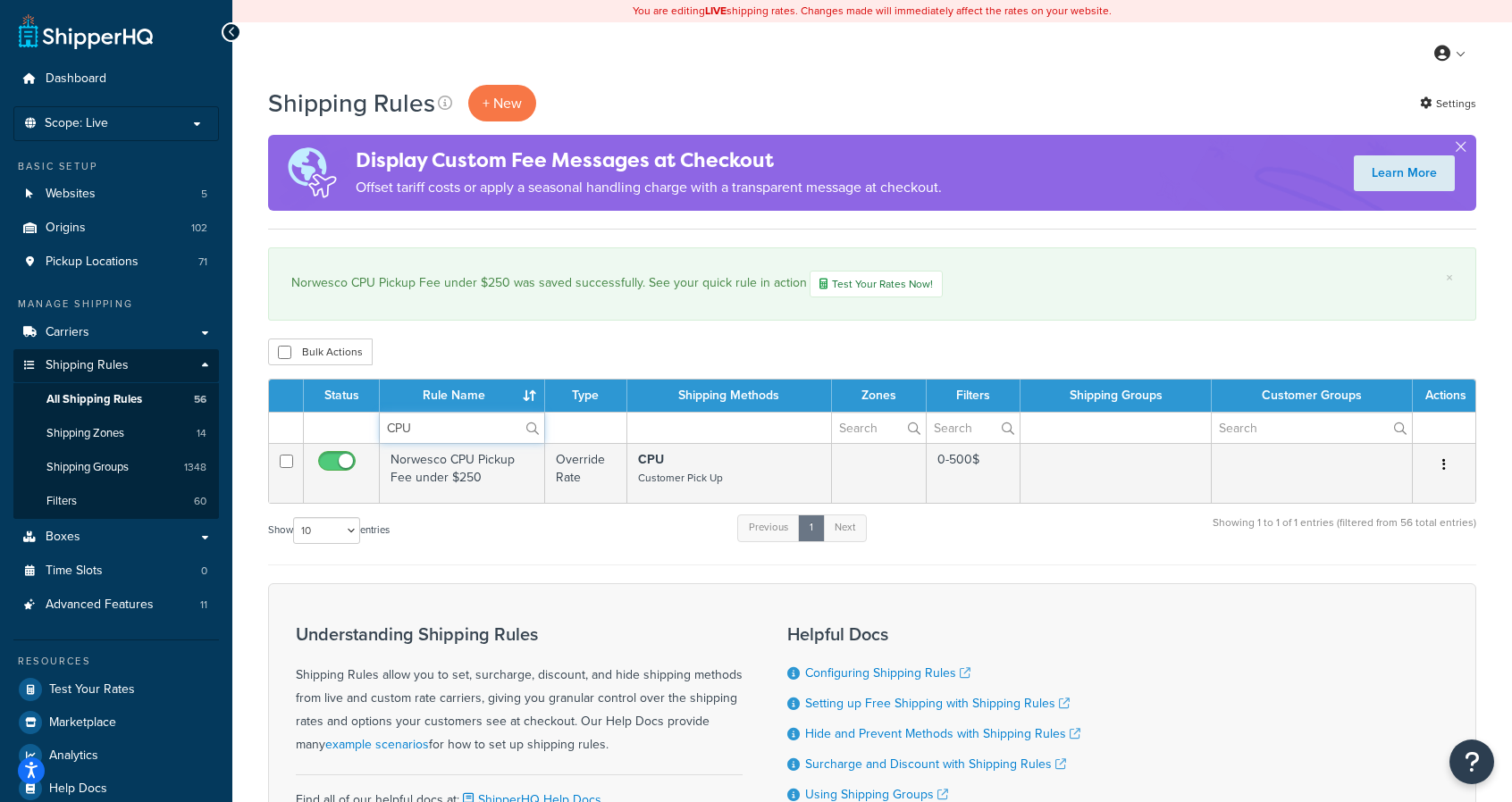
type input "CPU"
